Goal: Information Seeking & Learning: Learn about a topic

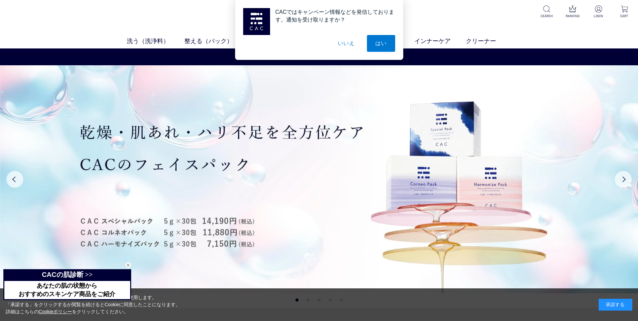
click at [341, 44] on button "いいえ" at bounding box center [346, 43] width 34 height 17
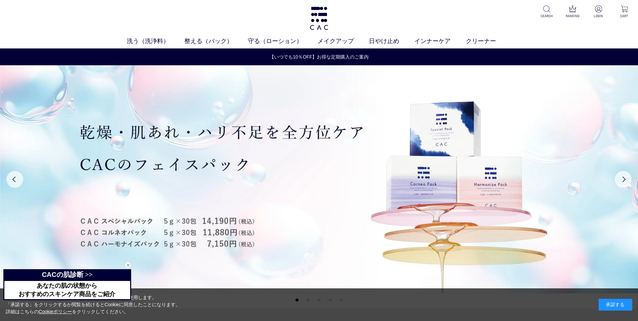
click at [96, 282] on span "あなたの肌の状態から" at bounding box center [67, 285] width 60 height 7
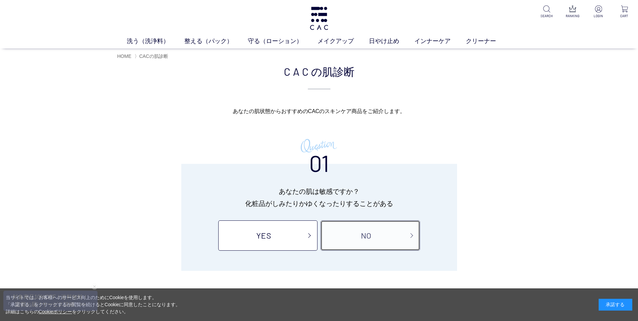
click at [338, 234] on link "NO" at bounding box center [369, 235] width 99 height 30
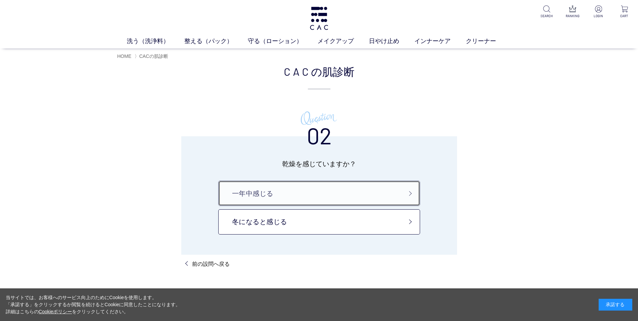
click at [324, 199] on link "一年中感じる" at bounding box center [319, 192] width 202 height 25
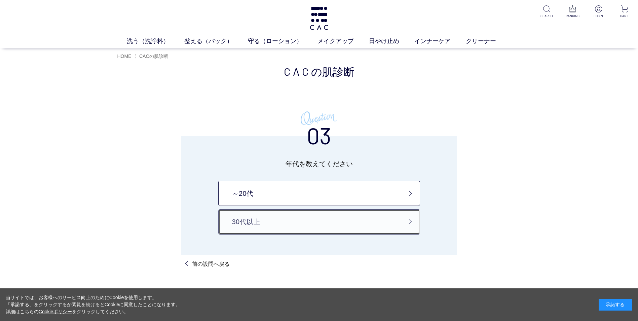
click at [326, 221] on link "30代以上" at bounding box center [319, 221] width 202 height 25
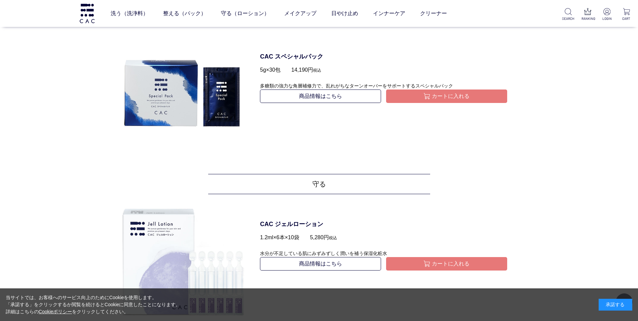
scroll to position [31, 0]
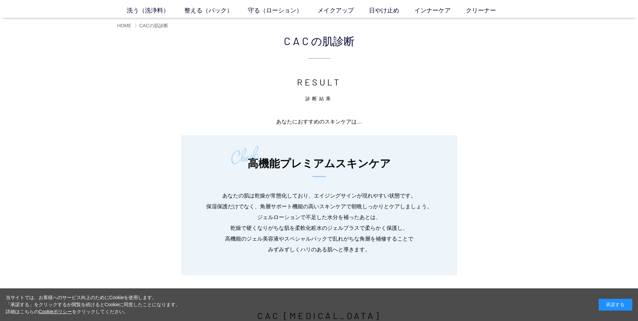
click at [484, 139] on div "あなたにおすすめのスキンケアは… 高機能プレミアムスキンケア あなたの肌は乾燥が常態化しており、エイジングサインが現れやすい状態です。 保湿保護だけでなく、角…" at bounding box center [318, 195] width 403 height 159
click at [125, 26] on span "HOME" at bounding box center [124, 25] width 14 height 5
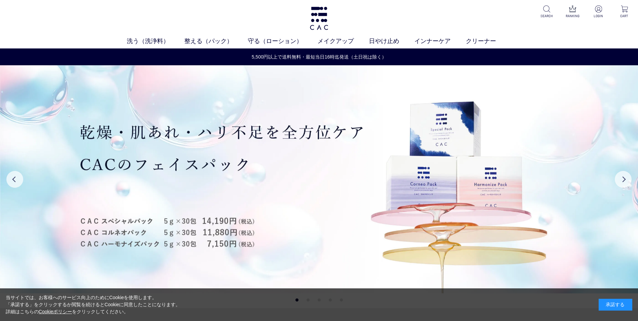
click at [626, 305] on div "承諾する" at bounding box center [615, 304] width 34 height 12
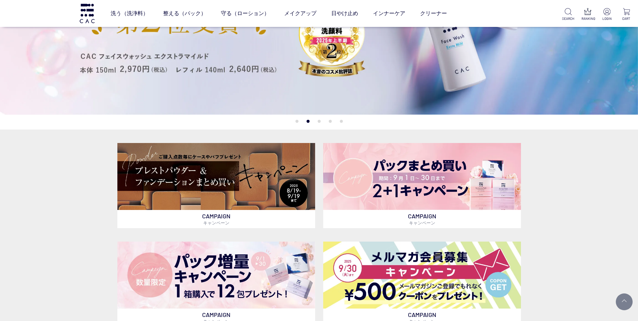
scroll to position [161, 0]
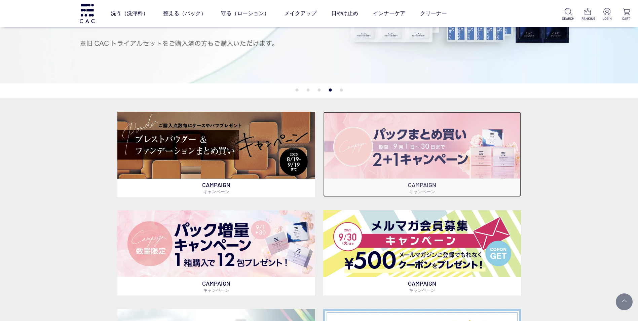
click at [452, 148] on img at bounding box center [422, 145] width 198 height 67
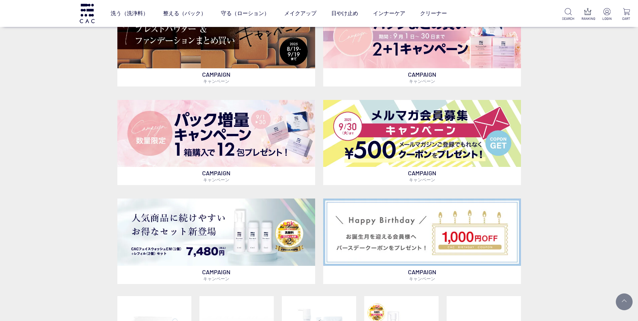
scroll to position [249, 0]
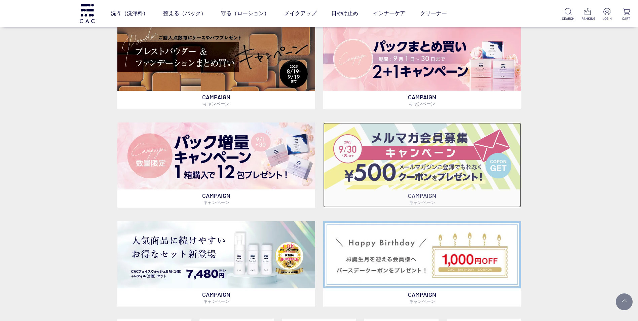
click at [430, 164] on img at bounding box center [422, 155] width 198 height 67
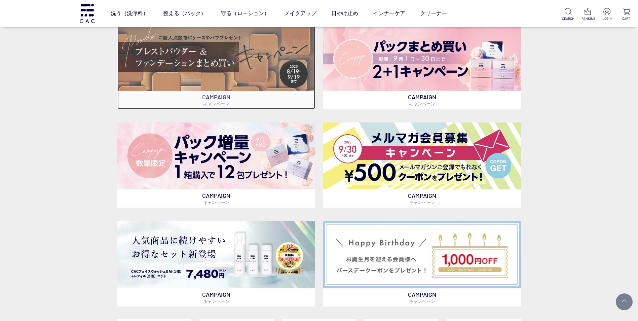
click at [218, 73] on img at bounding box center [216, 57] width 198 height 67
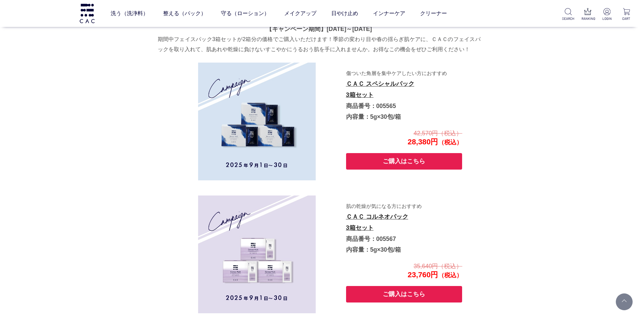
scroll to position [1070, 0]
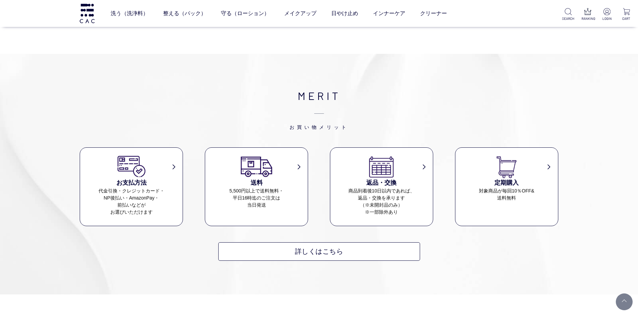
scroll to position [3171, 0]
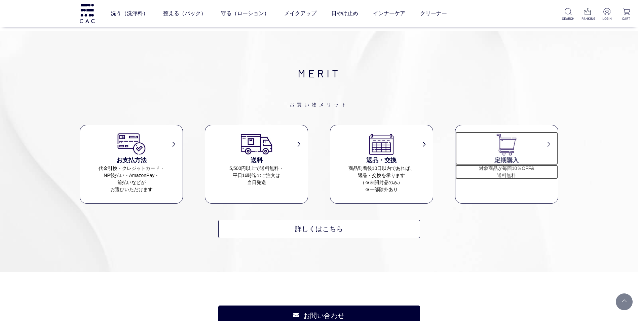
click at [517, 175] on dd "対象商品が毎回10％OFF& 送料無料" at bounding box center [506, 172] width 102 height 14
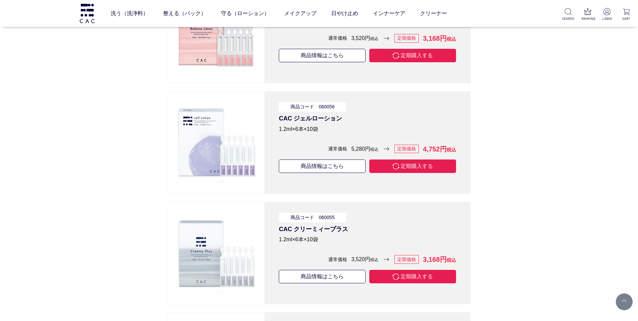
scroll to position [3762, 0]
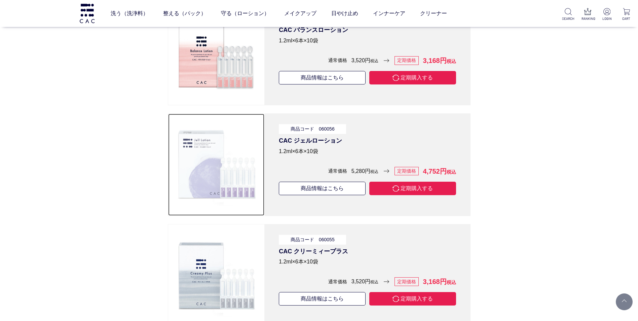
click at [249, 167] on img at bounding box center [216, 164] width 83 height 83
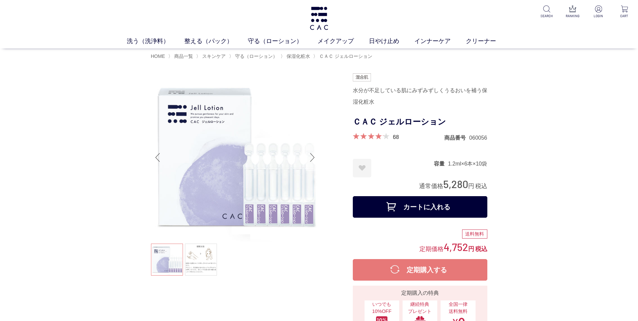
click at [310, 156] on div "Next slide" at bounding box center [311, 157] width 13 height 27
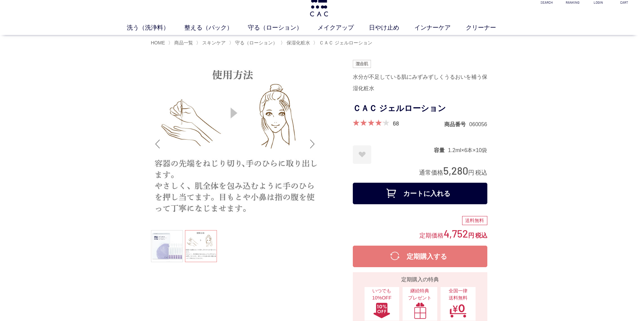
scroll to position [72, 0]
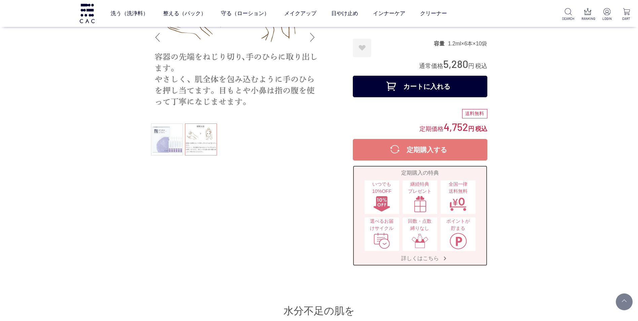
click at [424, 259] on span "詳しくはこちら" at bounding box center [419, 257] width 51 height 7
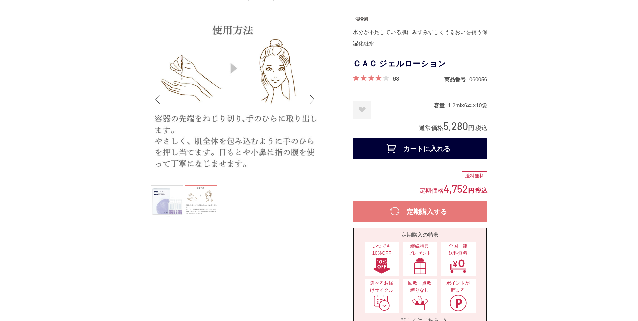
scroll to position [0, 0]
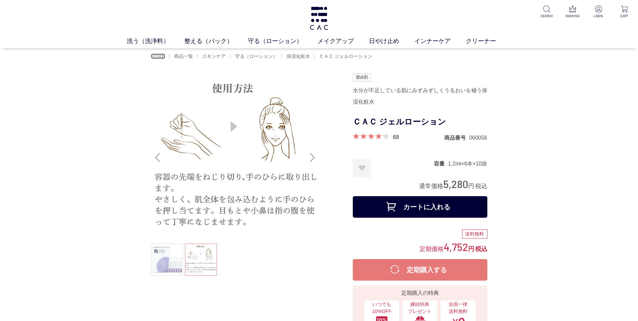
click at [158, 56] on span "HOME" at bounding box center [158, 55] width 14 height 5
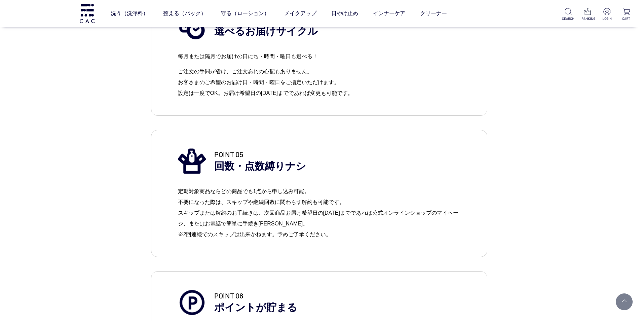
scroll to position [1028, 0]
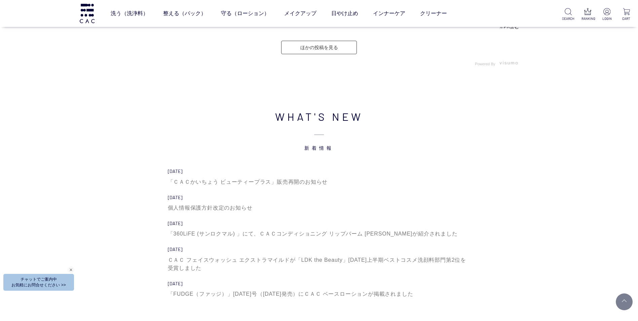
scroll to position [1962, 0]
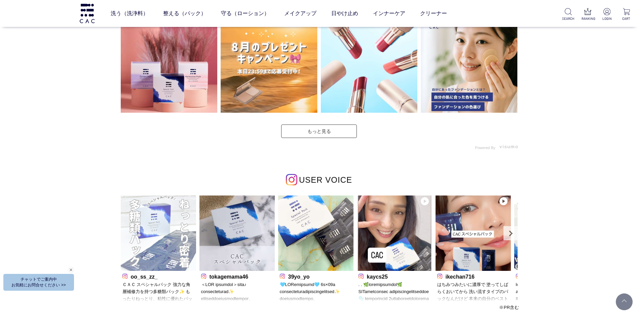
click at [156, 226] on img at bounding box center [158, 232] width 75 height 75
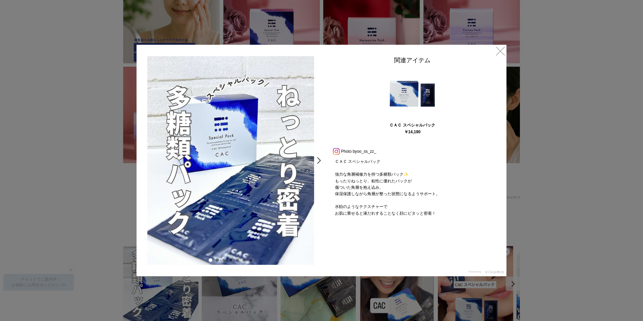
click at [318, 160] on link ">" at bounding box center [320, 160] width 9 height 12
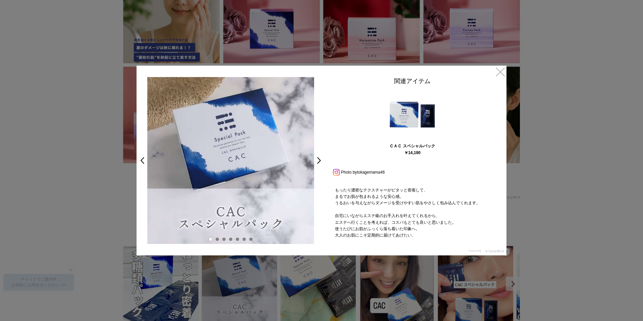
scroll to position [180, 0]
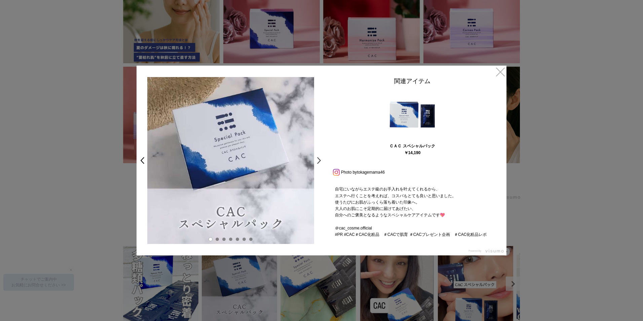
click at [318, 160] on link ">" at bounding box center [320, 160] width 9 height 12
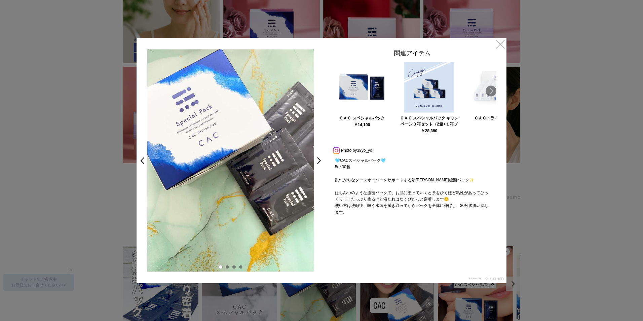
click at [318, 160] on link ">" at bounding box center [320, 160] width 9 height 12
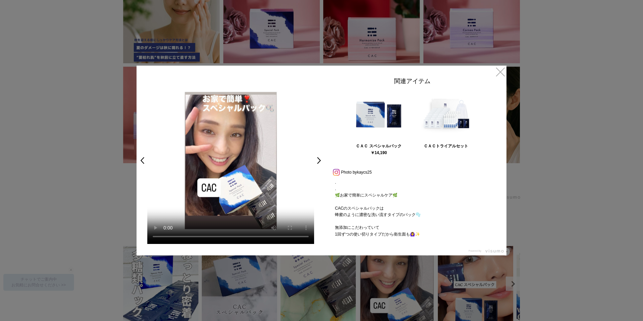
click at [318, 160] on link ">" at bounding box center [320, 160] width 9 height 12
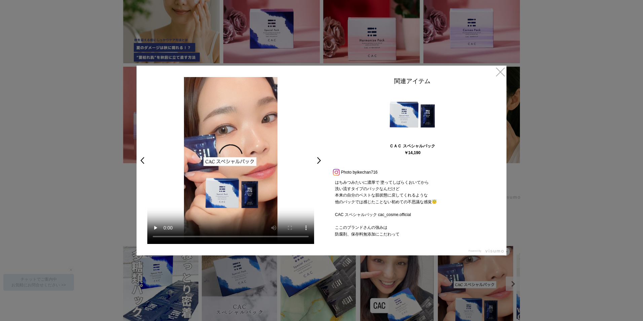
click at [318, 160] on link ">" at bounding box center [320, 160] width 9 height 12
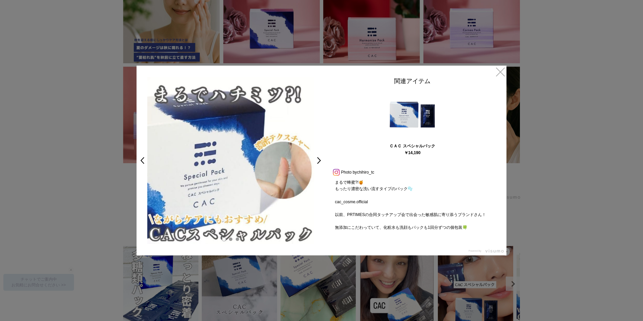
click at [318, 160] on link ">" at bounding box center [320, 160] width 9 height 12
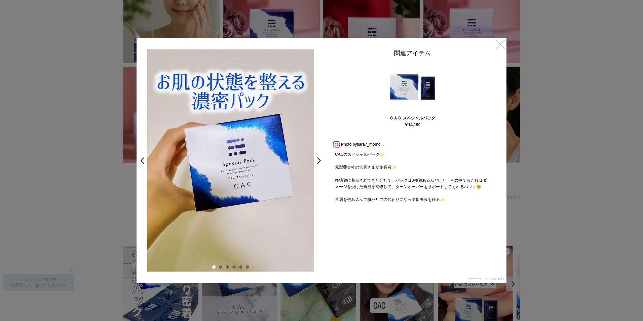
click at [502, 44] on link "×" at bounding box center [500, 44] width 12 height 12
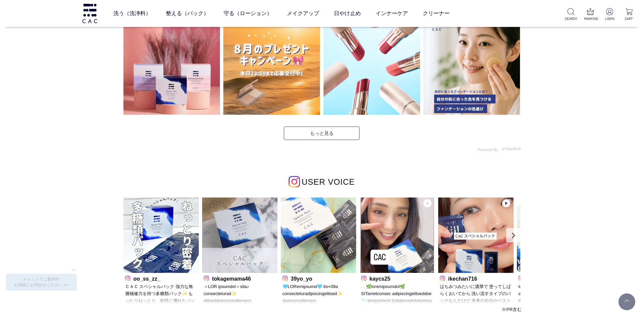
scroll to position [2240, 0]
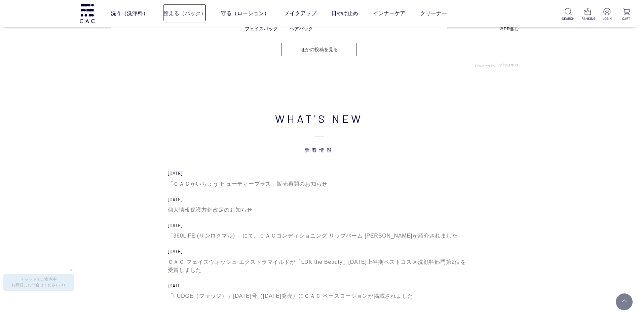
click at [191, 12] on link "整える（パック）" at bounding box center [184, 13] width 43 height 19
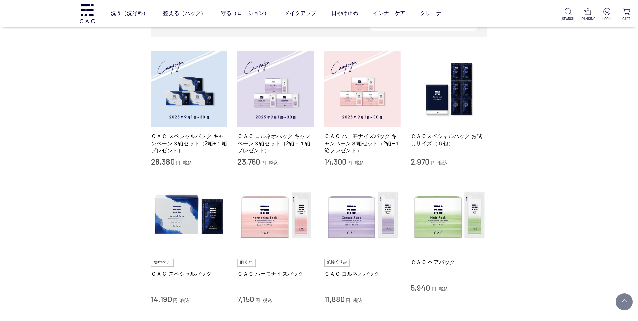
scroll to position [148, 0]
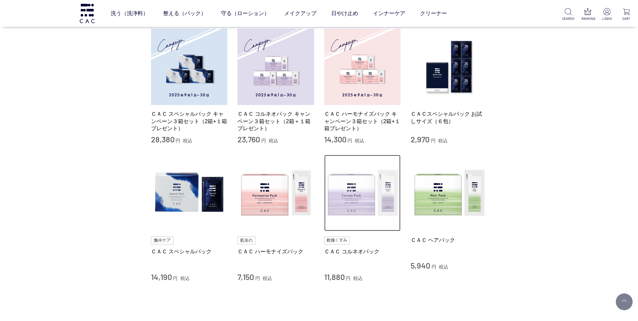
click at [375, 203] on img at bounding box center [362, 193] width 77 height 77
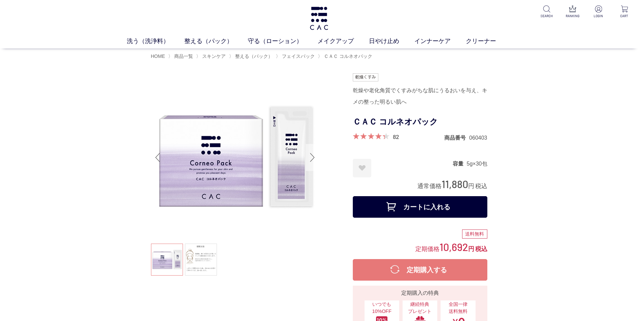
click at [314, 156] on div "Next slide" at bounding box center [311, 157] width 13 height 27
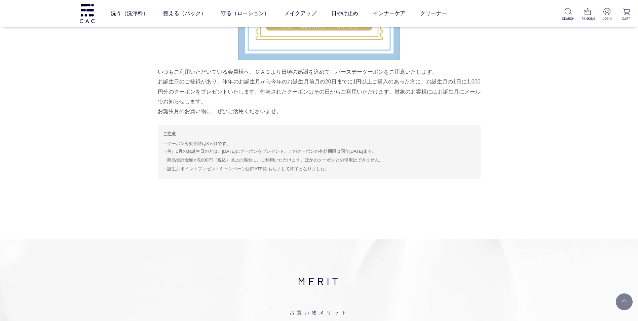
scroll to position [2683, 0]
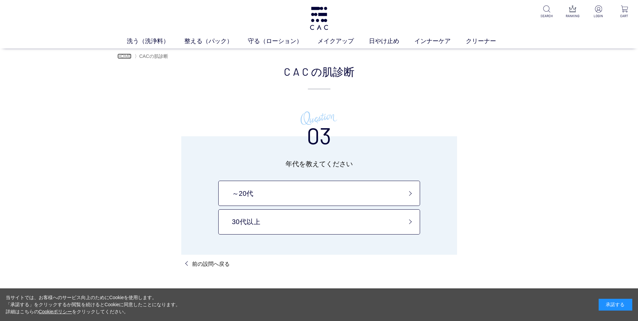
click at [123, 56] on span "HOME" at bounding box center [124, 55] width 14 height 5
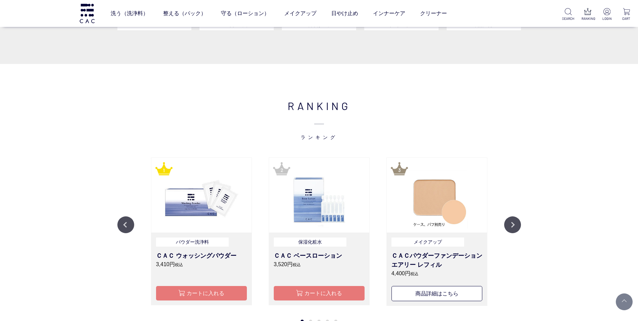
scroll to position [1015, 0]
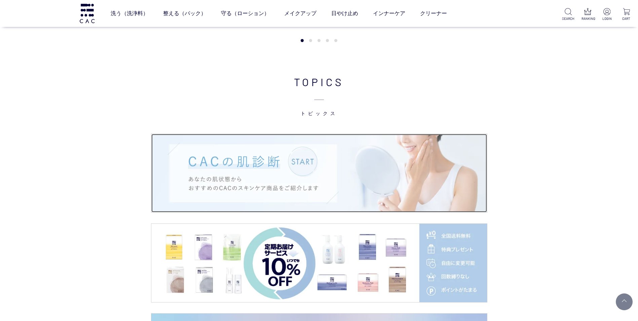
click at [456, 194] on img at bounding box center [318, 173] width 335 height 78
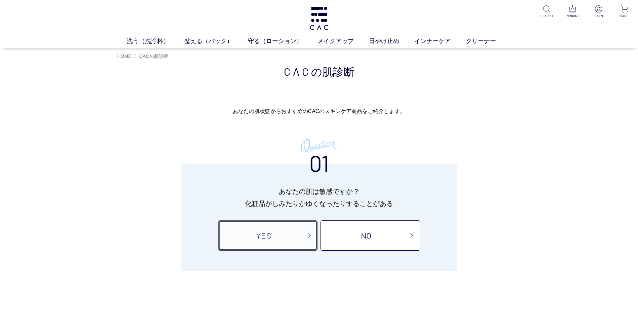
click at [290, 236] on link "YES" at bounding box center [267, 235] width 99 height 30
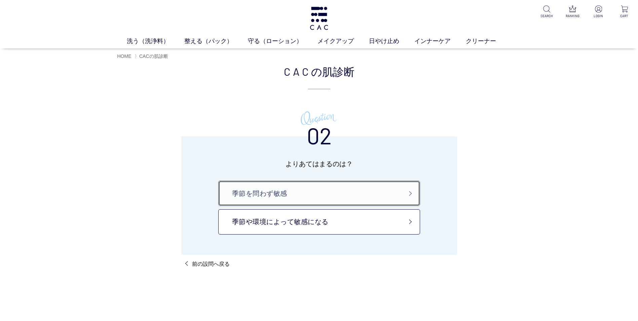
click at [289, 201] on link "季節を問わず敏感" at bounding box center [319, 192] width 202 height 25
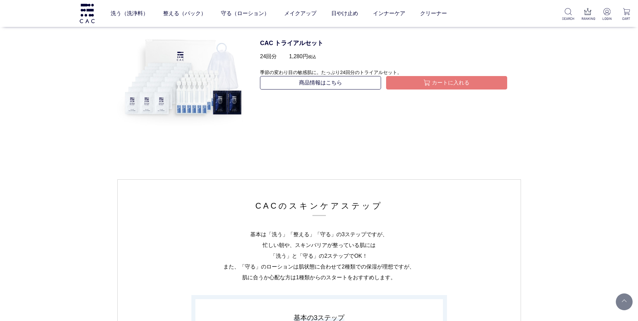
scroll to position [1018, 0]
